Goal: Task Accomplishment & Management: Manage account settings

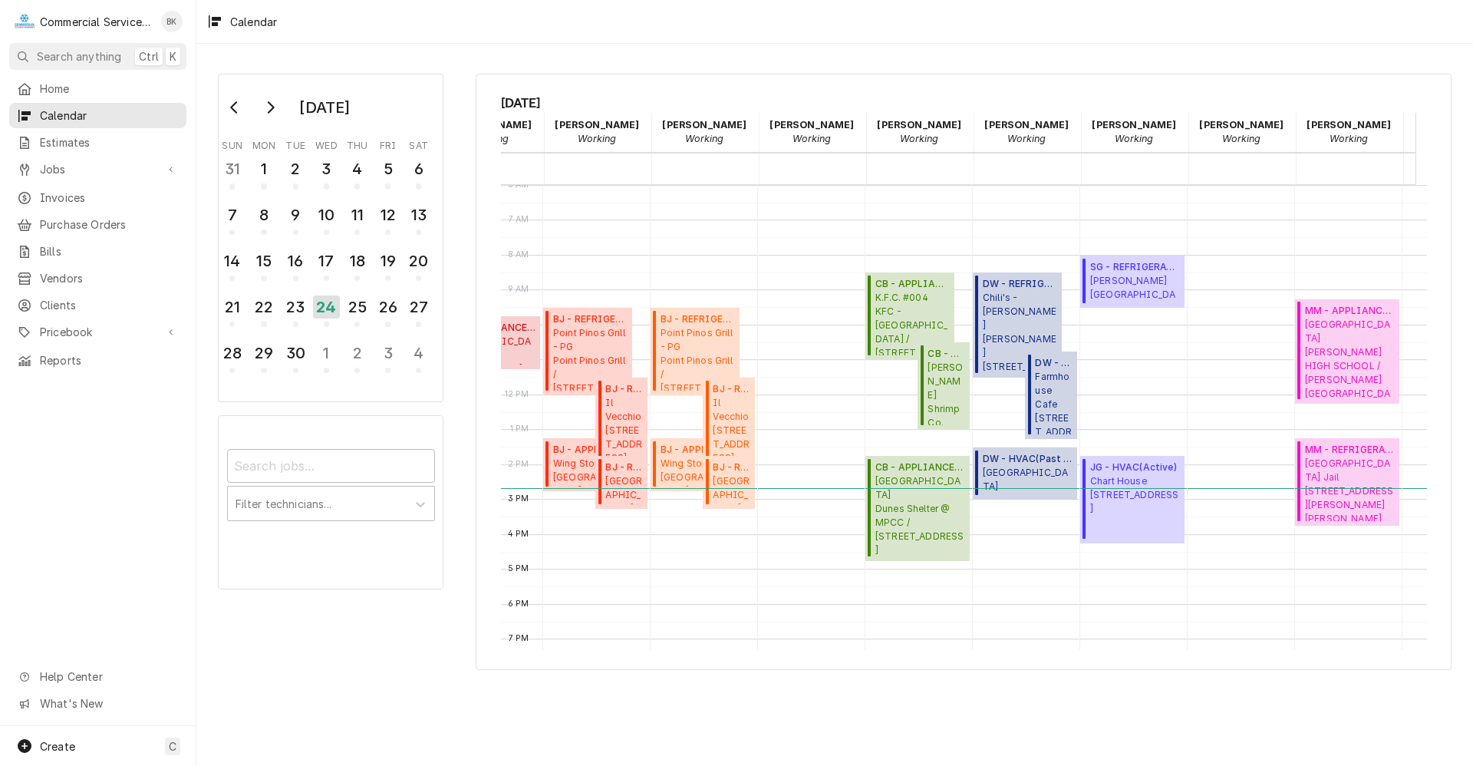
scroll to position [0, 97]
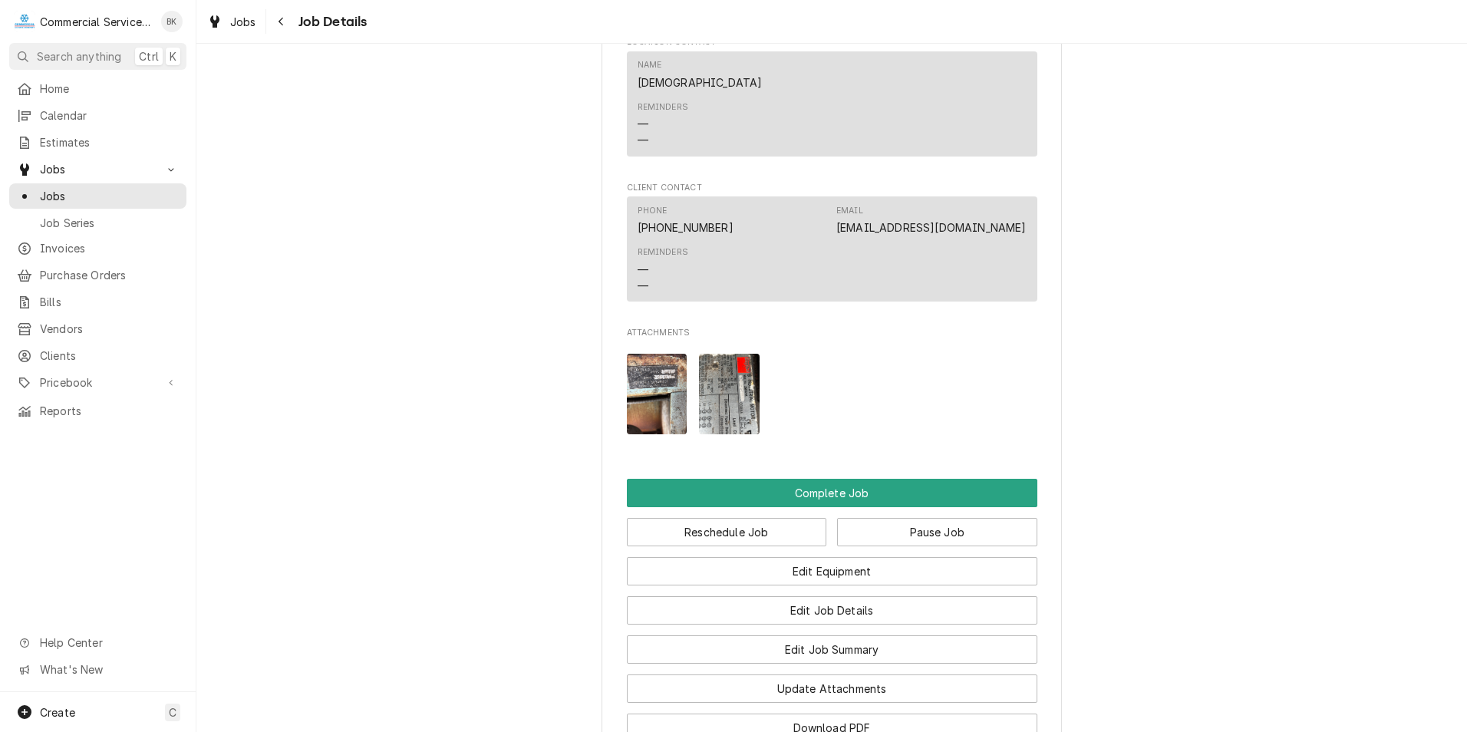
scroll to position [1074, 0]
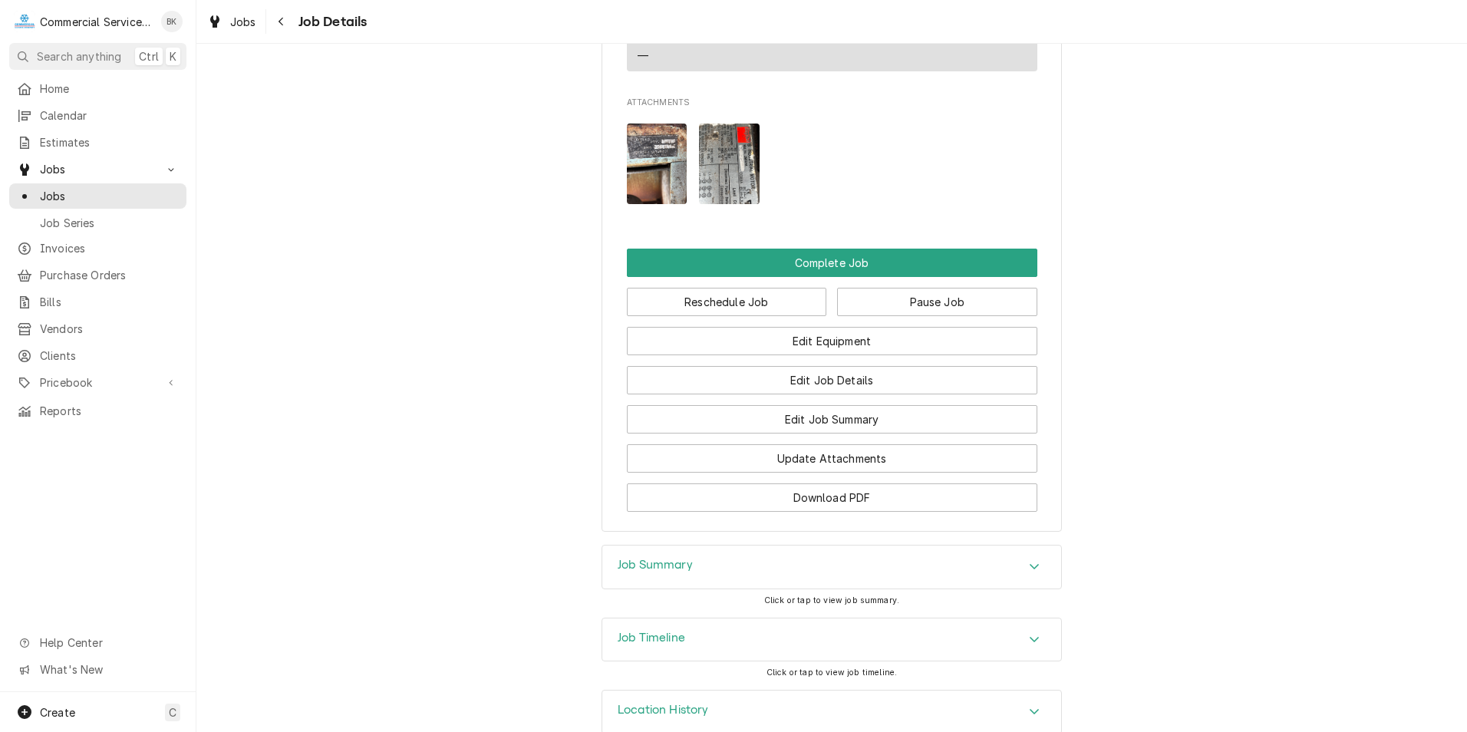
click at [665, 186] on img "Attachments" at bounding box center [657, 164] width 61 height 81
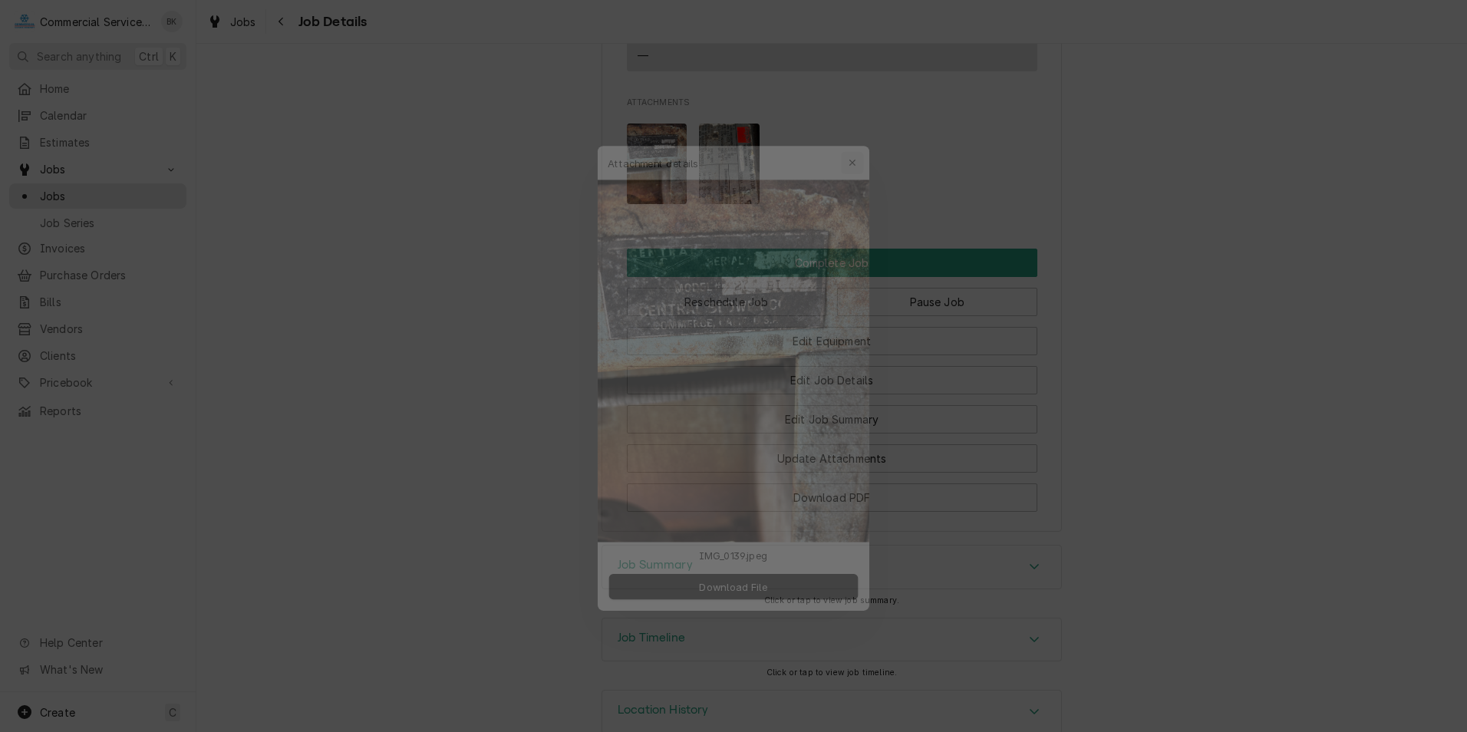
click at [860, 133] on icon "button" at bounding box center [863, 132] width 8 height 11
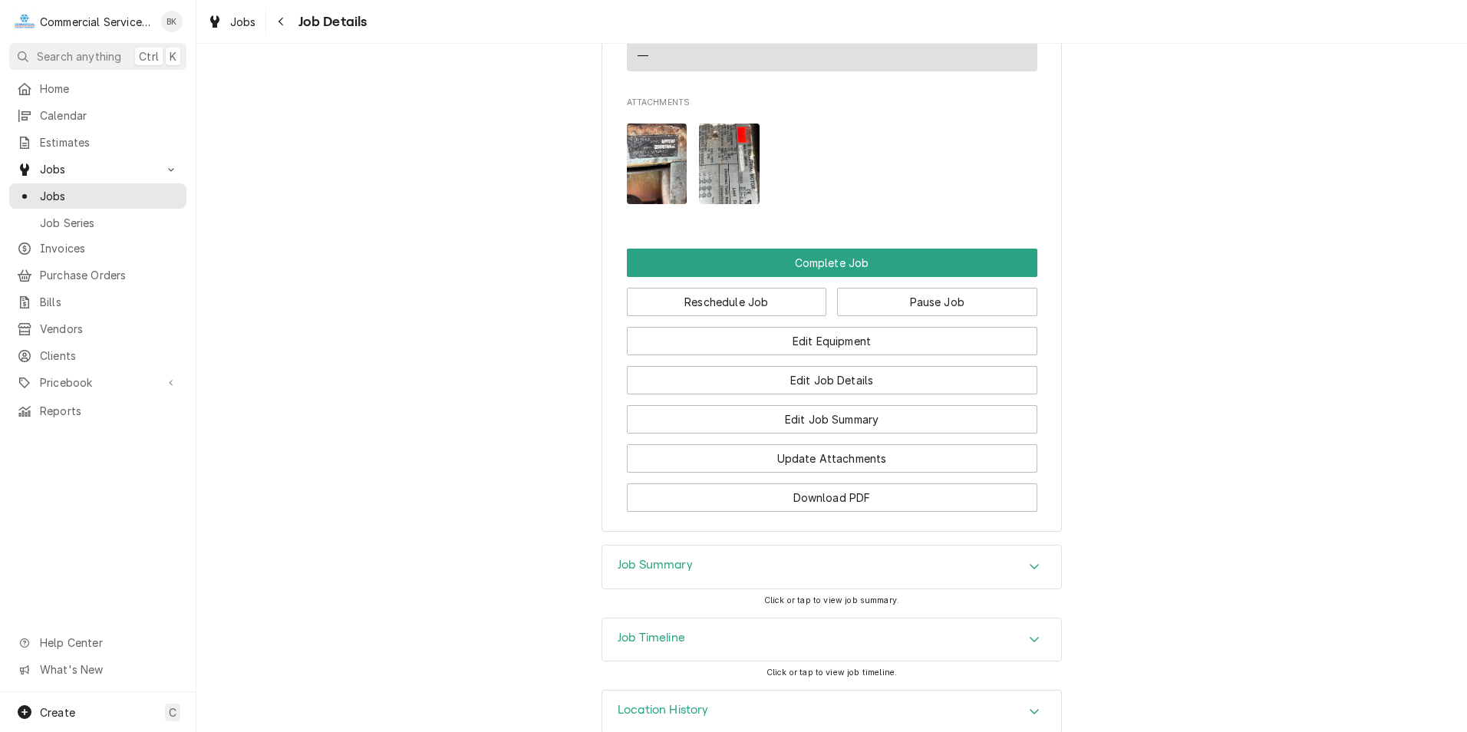
click at [645, 196] on img "Attachments" at bounding box center [657, 164] width 61 height 81
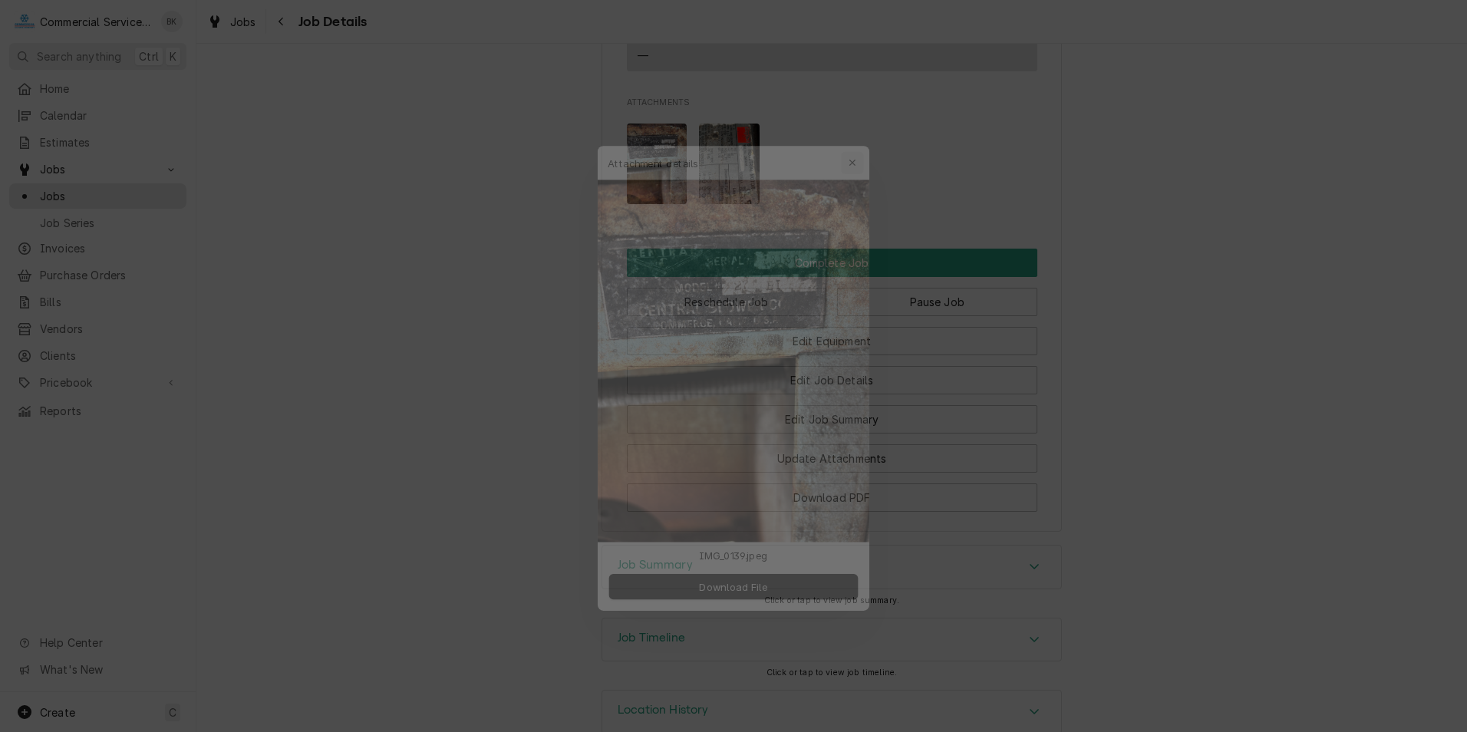
click at [863, 135] on icon "button" at bounding box center [863, 132] width 8 height 11
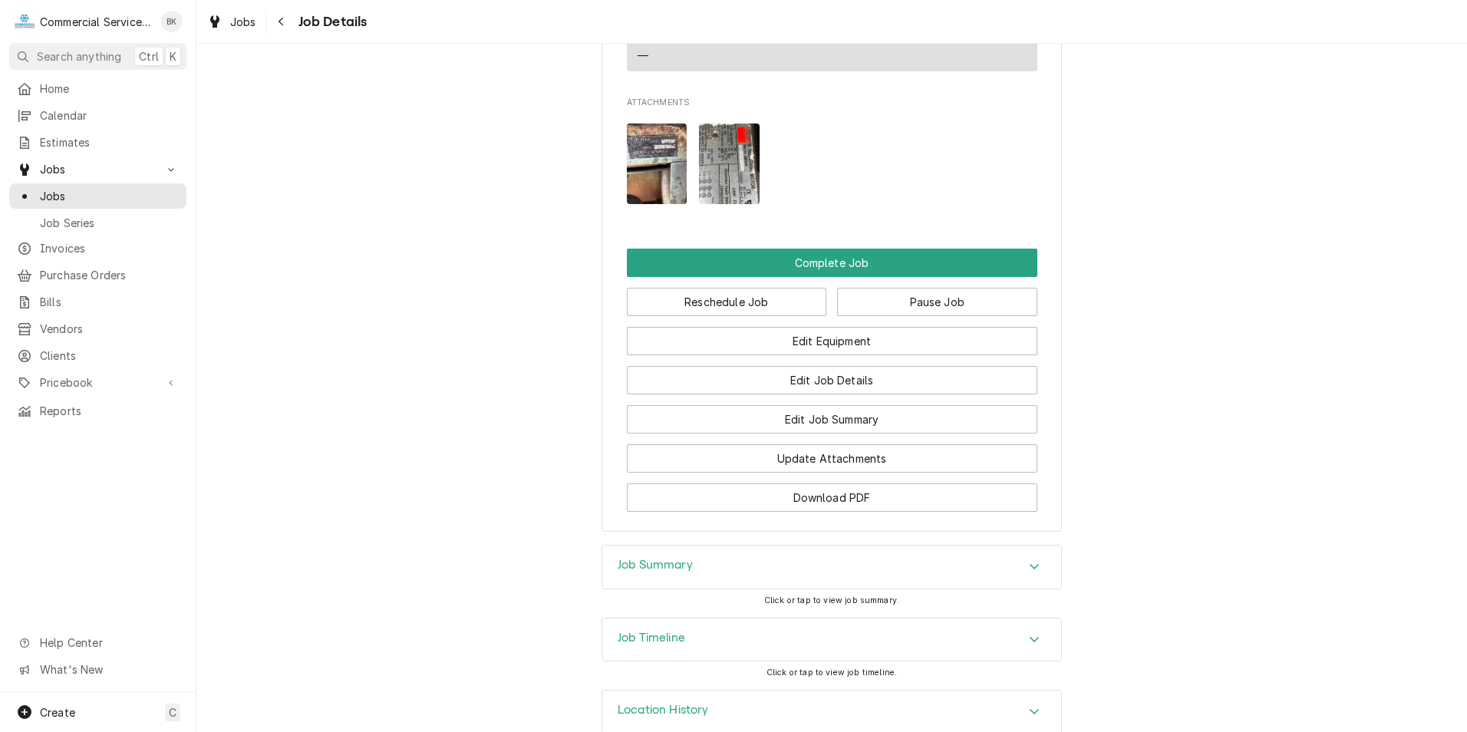
click at [724, 178] on img "Attachments" at bounding box center [729, 164] width 61 height 81
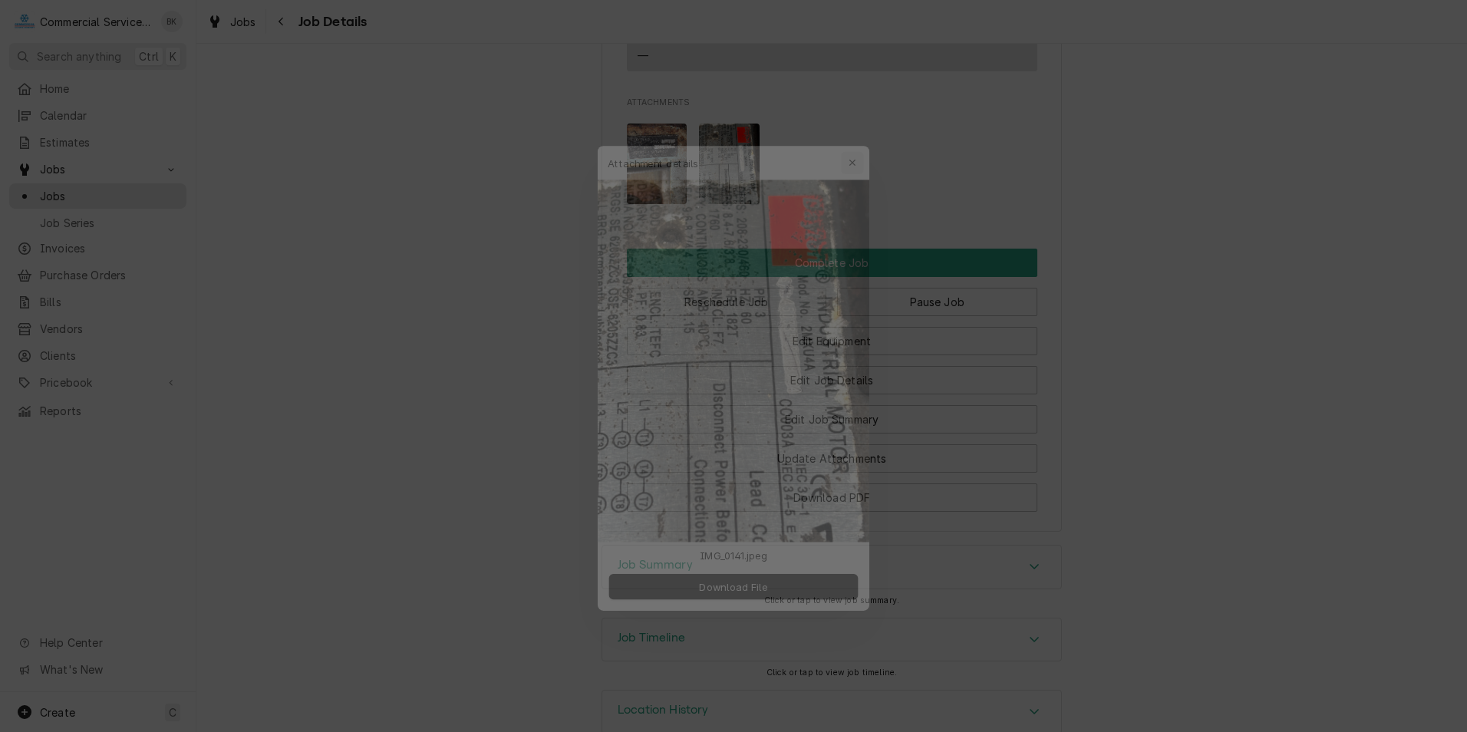
click at [864, 130] on icon "button" at bounding box center [863, 132] width 8 height 11
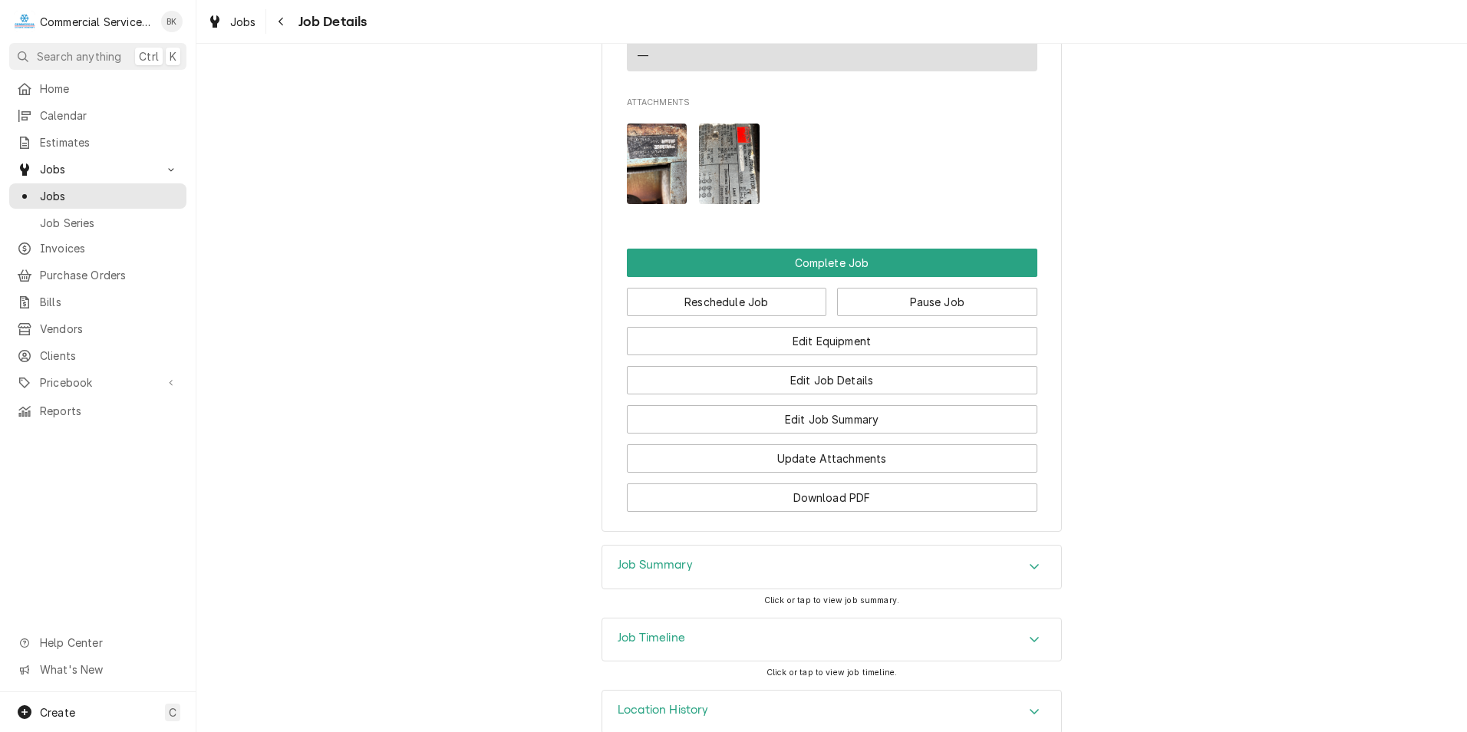
click at [648, 183] on img "Attachments" at bounding box center [657, 164] width 61 height 81
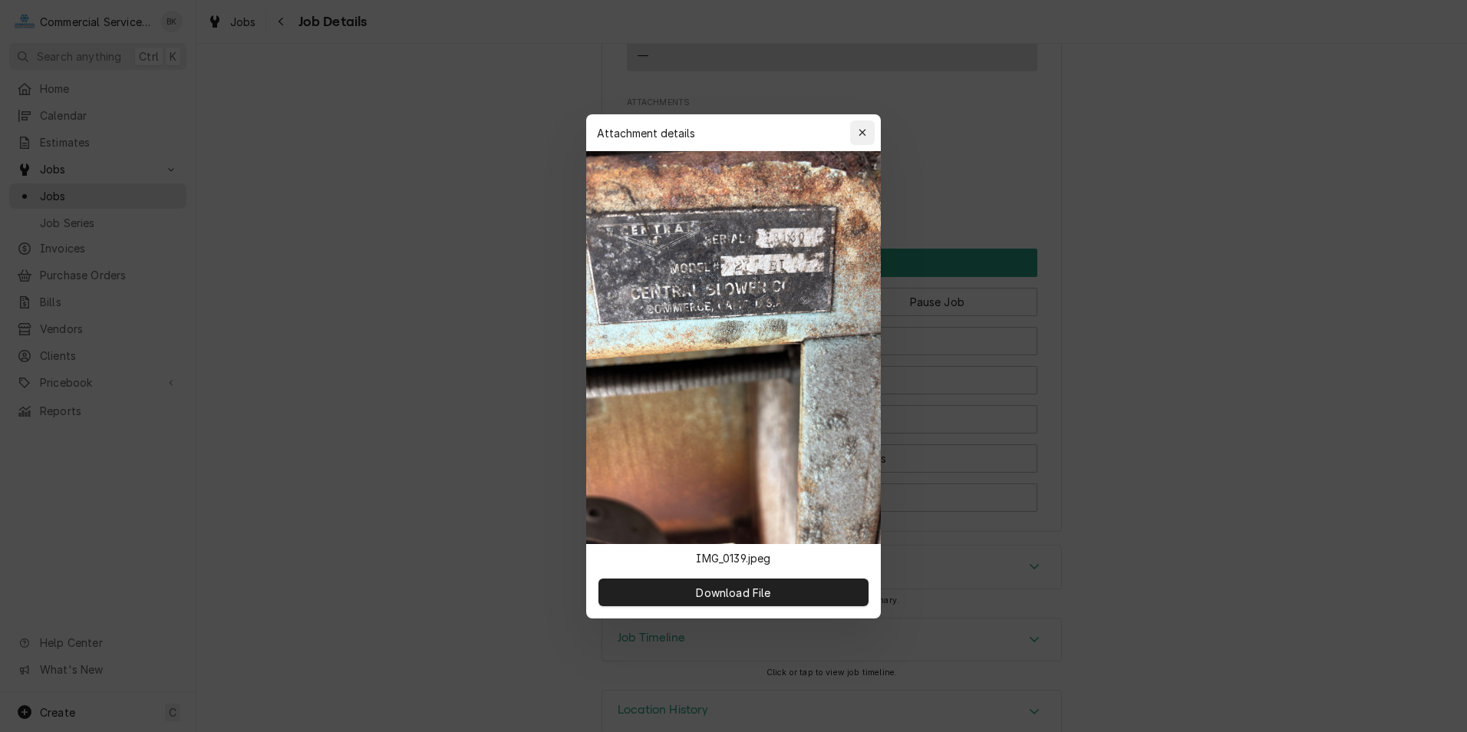
click at [862, 130] on icon "button" at bounding box center [863, 132] width 8 height 11
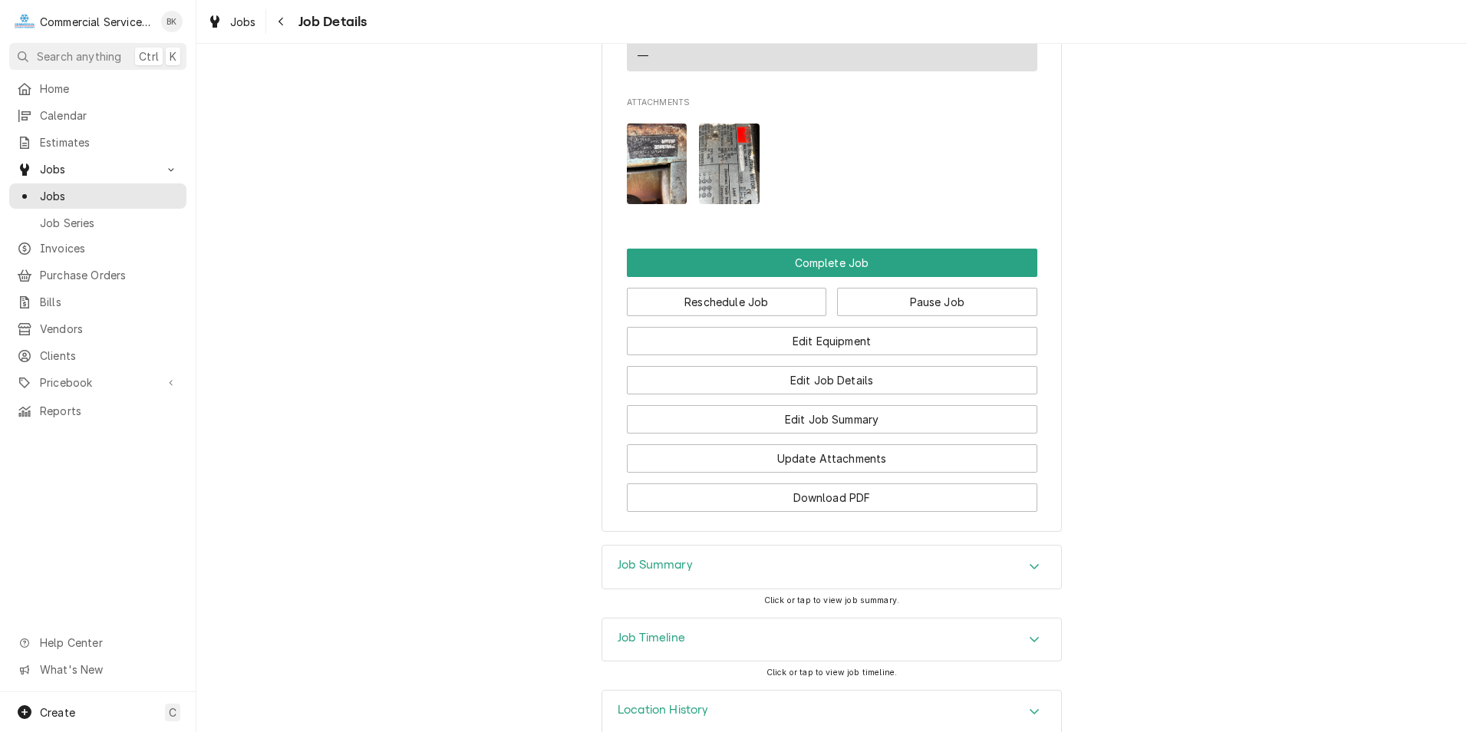
click at [731, 180] on img "Attachments" at bounding box center [729, 164] width 61 height 81
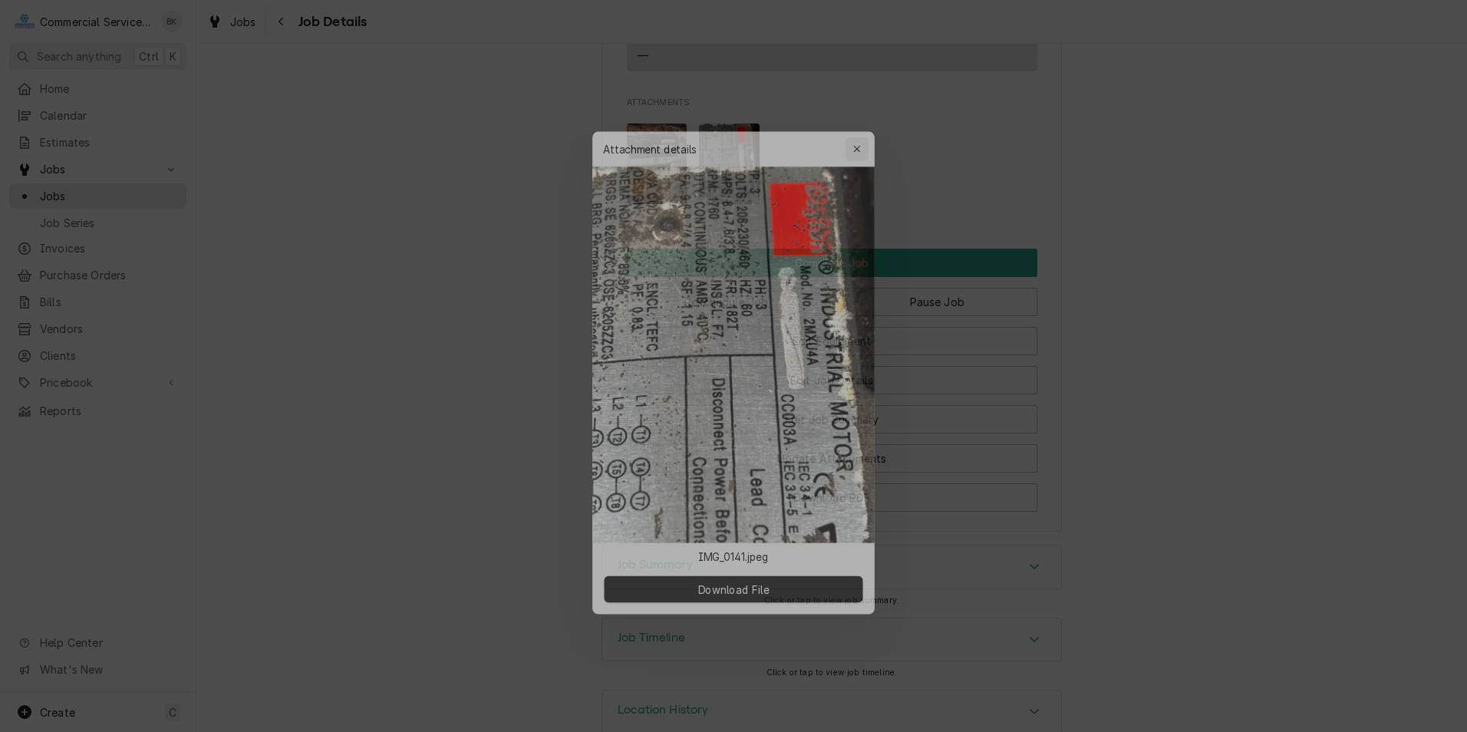
click at [863, 129] on icon "button" at bounding box center [863, 132] width 8 height 11
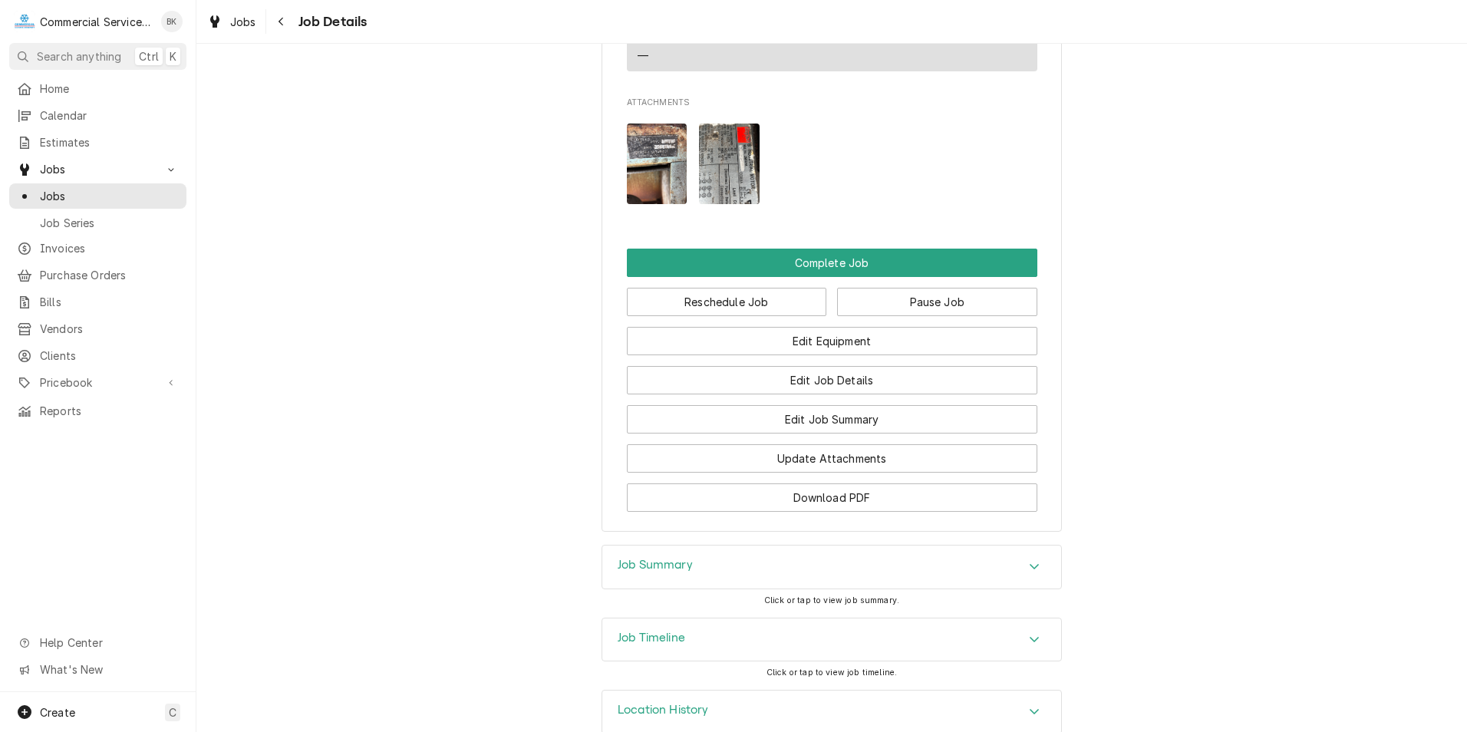
click at [650, 182] on img "Attachments" at bounding box center [657, 164] width 61 height 81
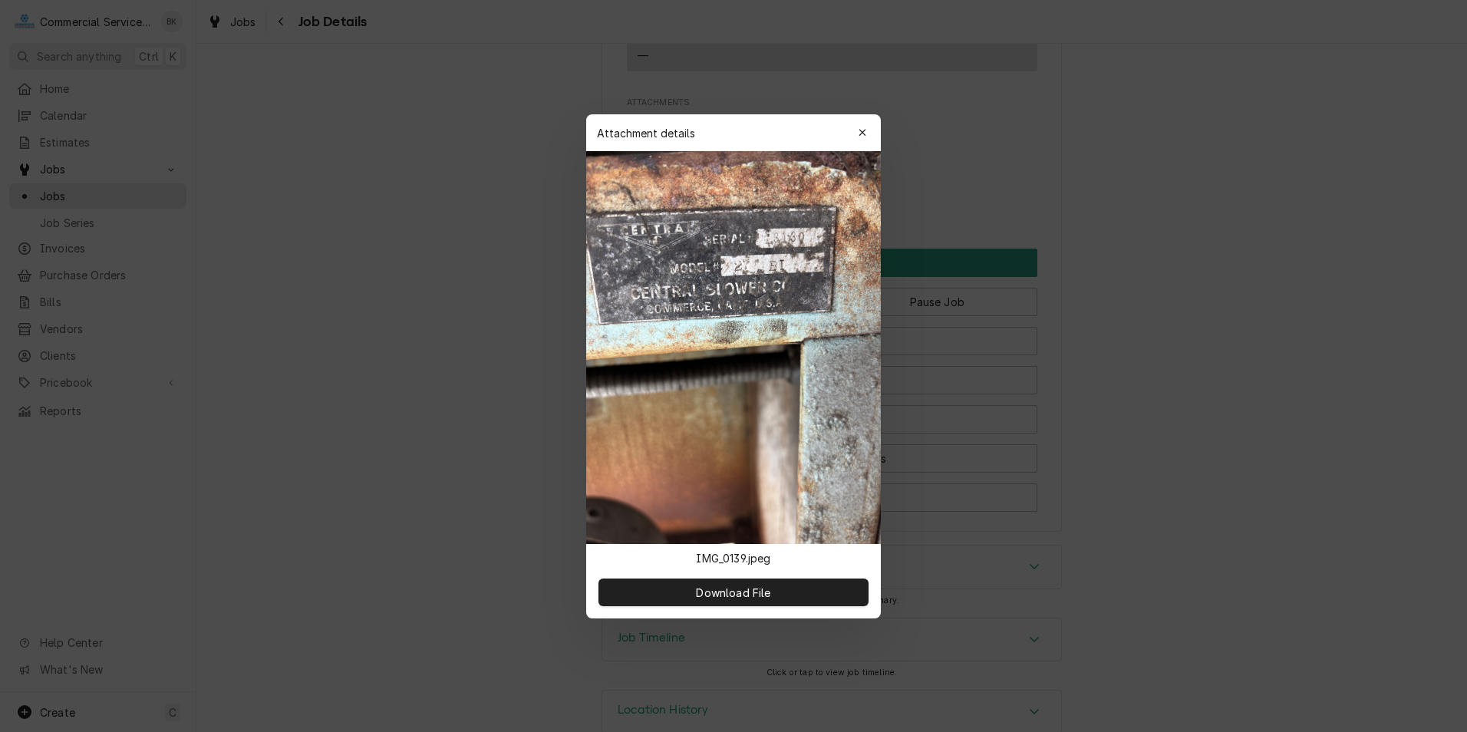
click at [862, 137] on icon "button" at bounding box center [863, 132] width 8 height 11
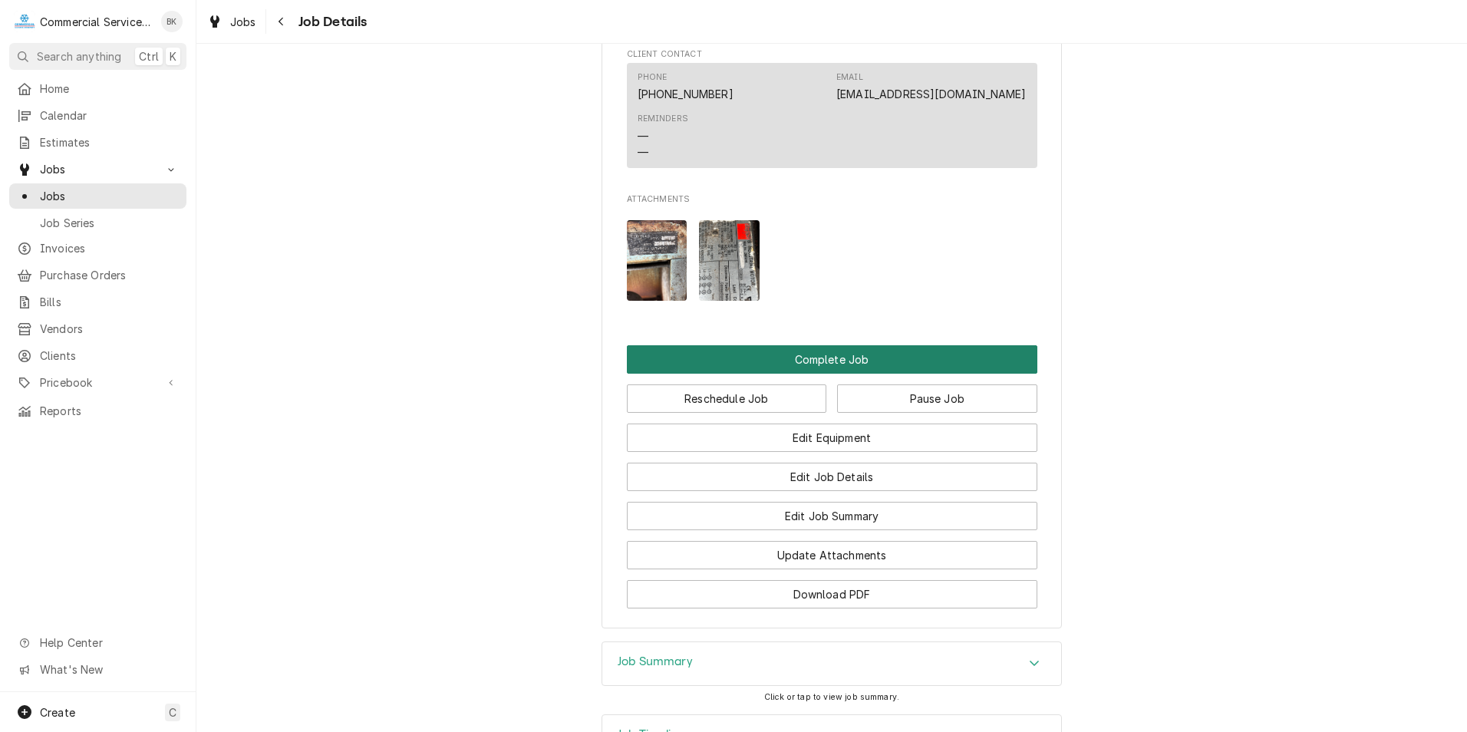
scroll to position [998, 0]
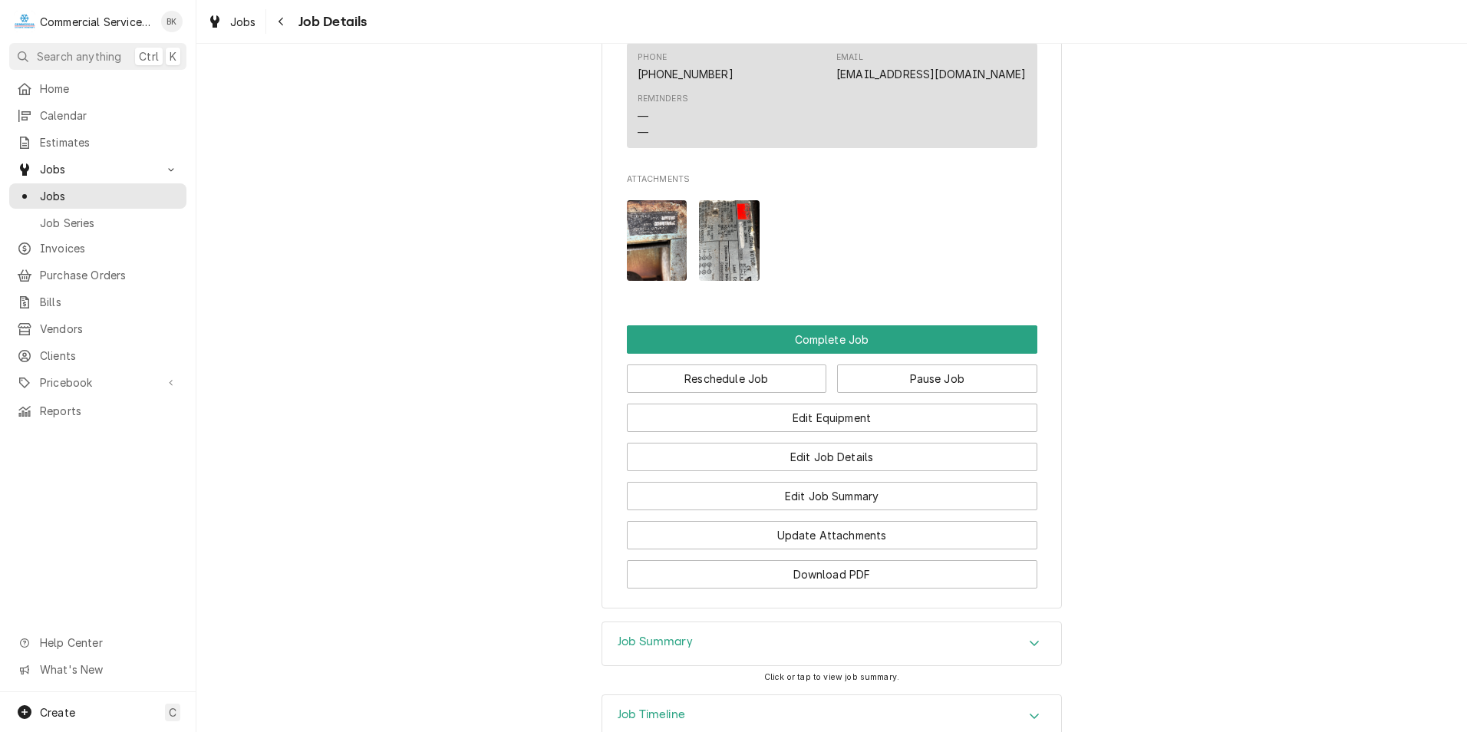
click at [646, 258] on img "Attachments" at bounding box center [657, 240] width 61 height 81
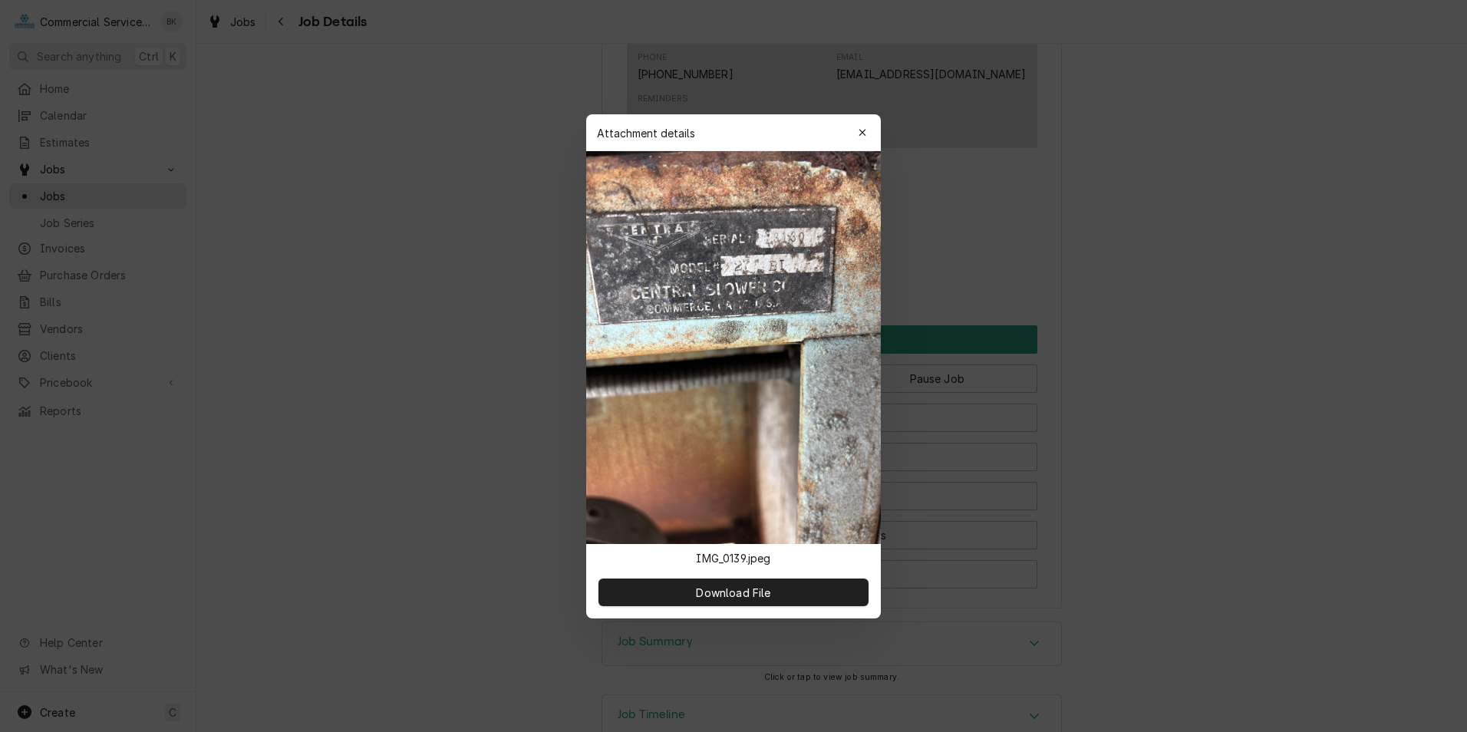
click at [864, 133] on icon "button" at bounding box center [863, 132] width 8 height 11
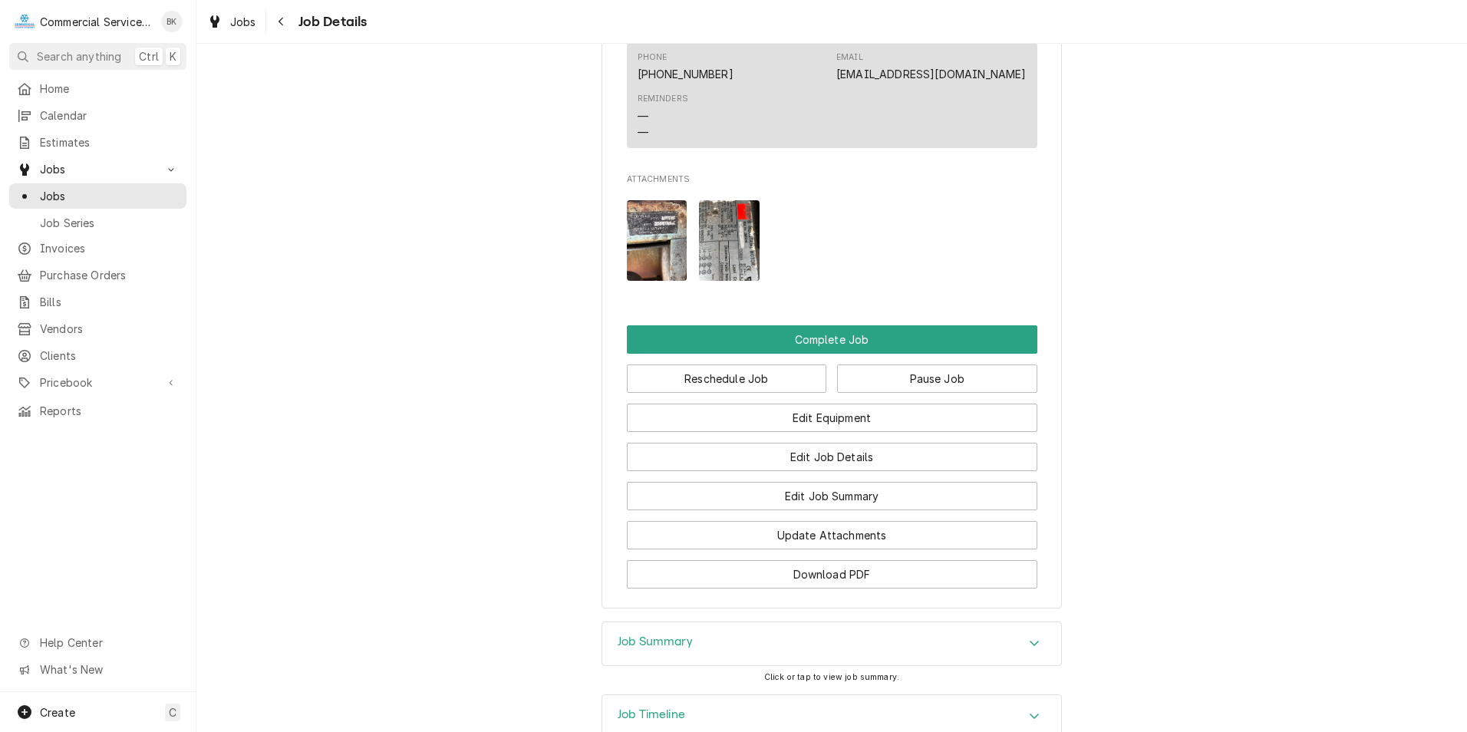
click at [727, 246] on img "Attachments" at bounding box center [729, 240] width 61 height 81
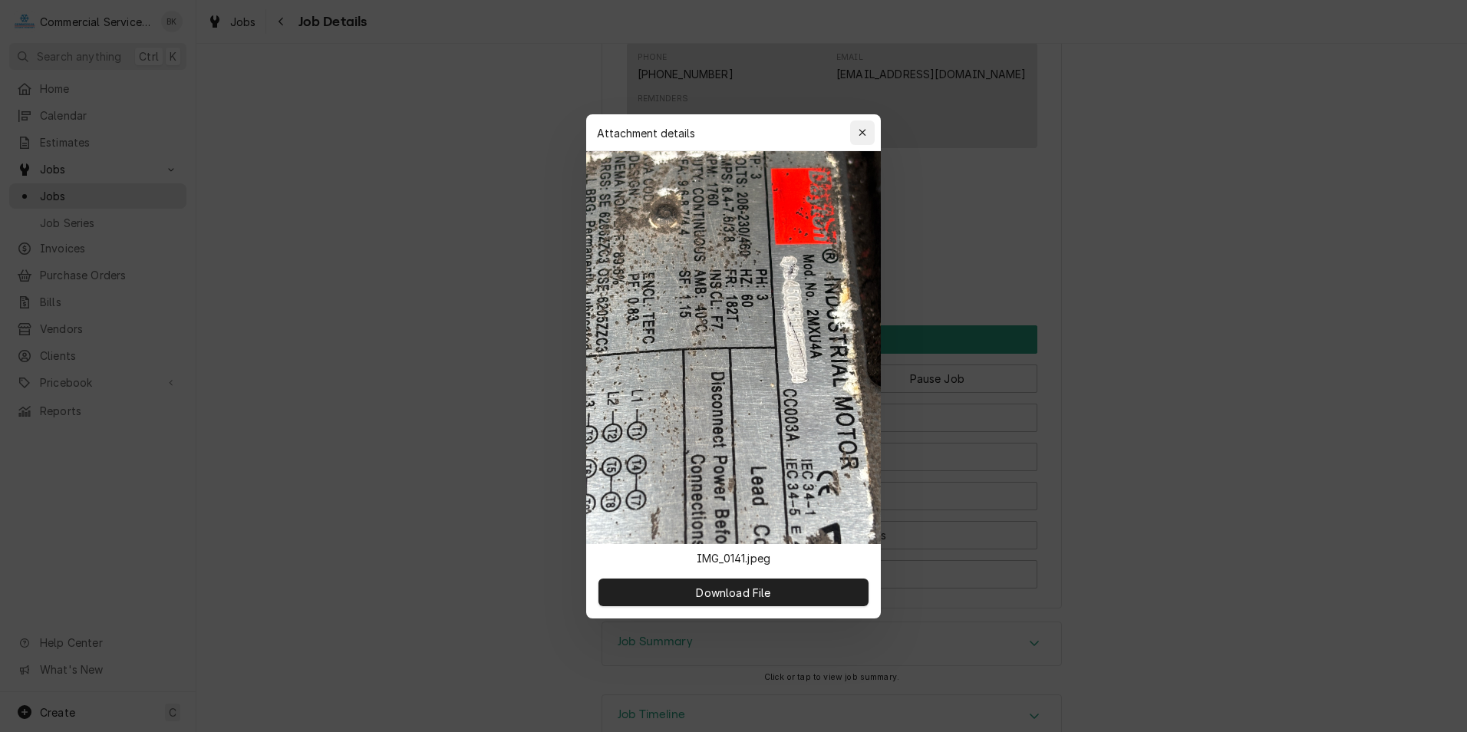
click at [870, 130] on button "button" at bounding box center [862, 132] width 25 height 25
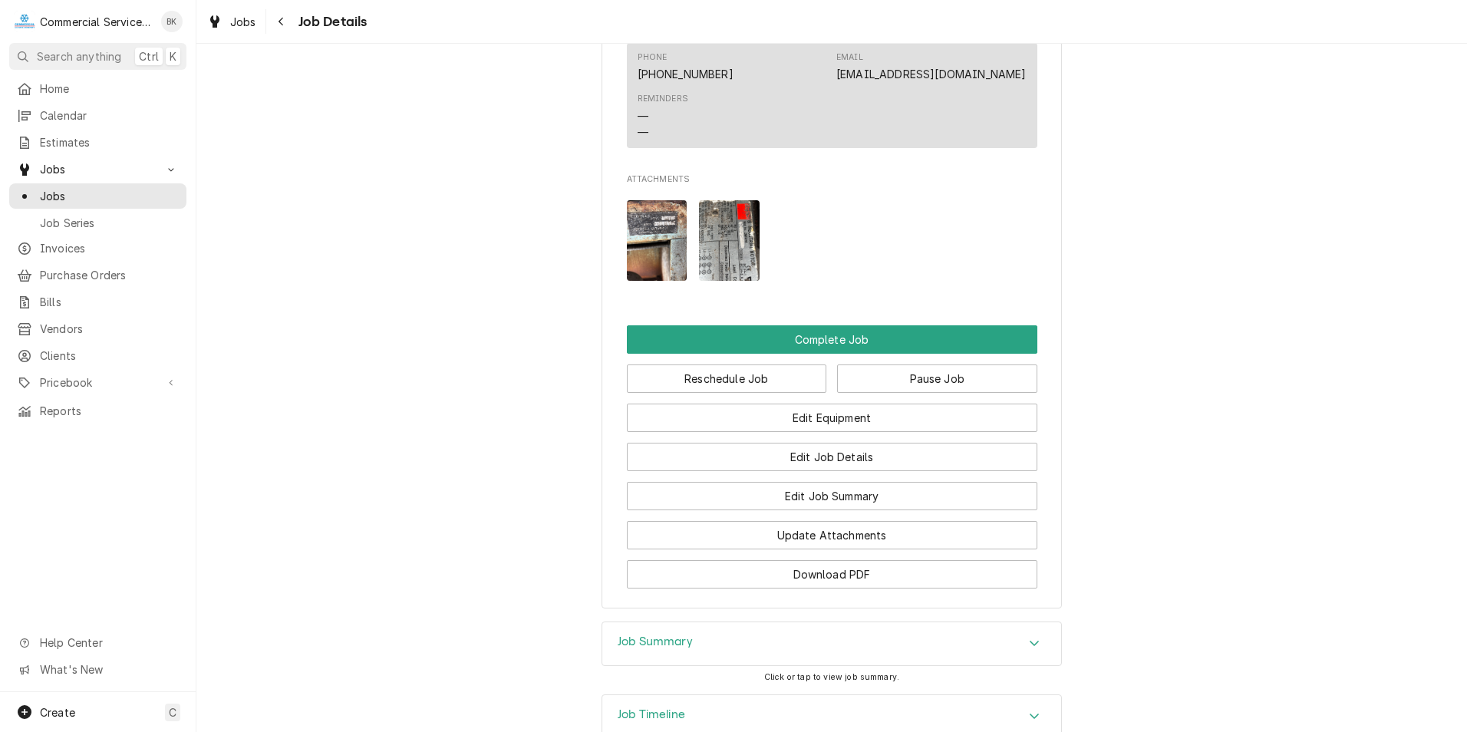
click at [659, 253] on img "Attachments" at bounding box center [657, 240] width 61 height 81
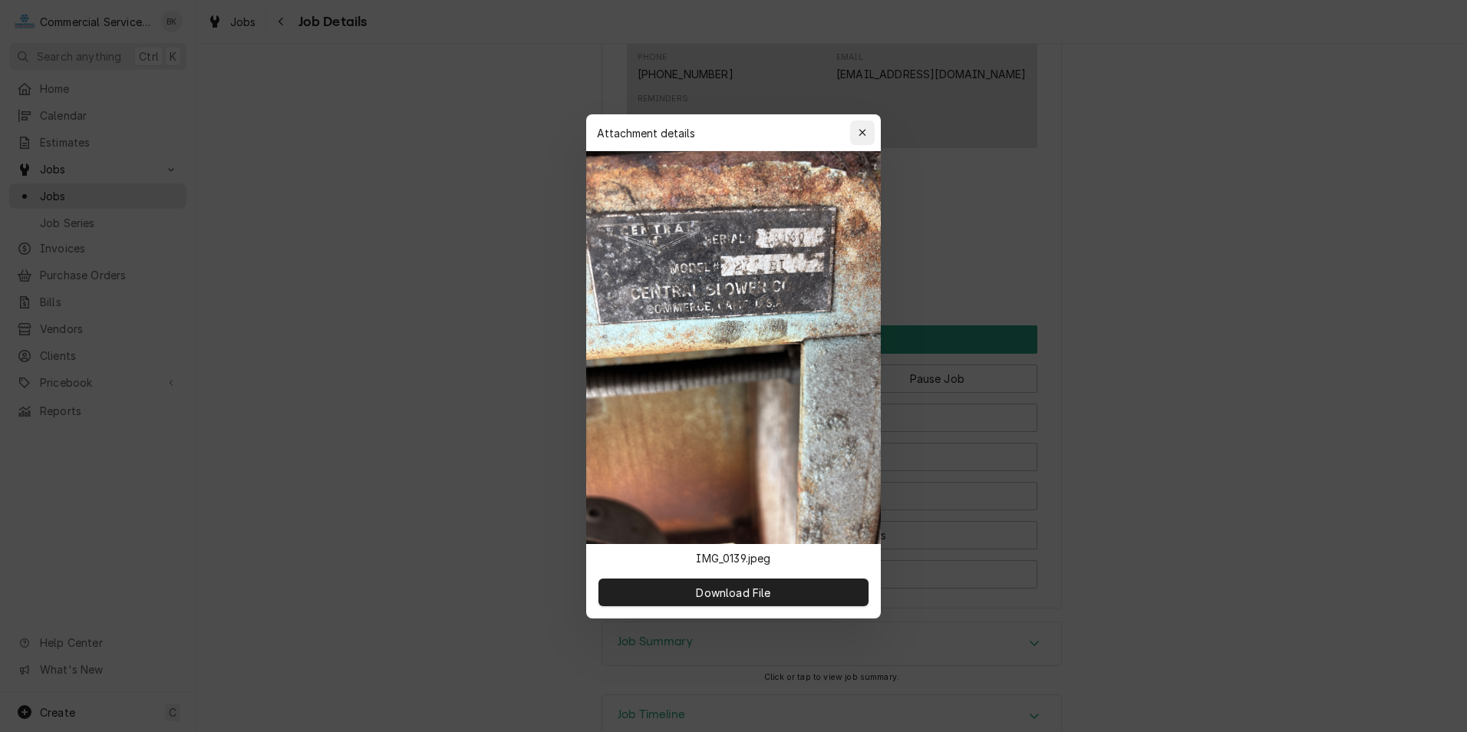
click at [868, 128] on div "button" at bounding box center [862, 132] width 15 height 15
